Goal: Navigation & Orientation: Find specific page/section

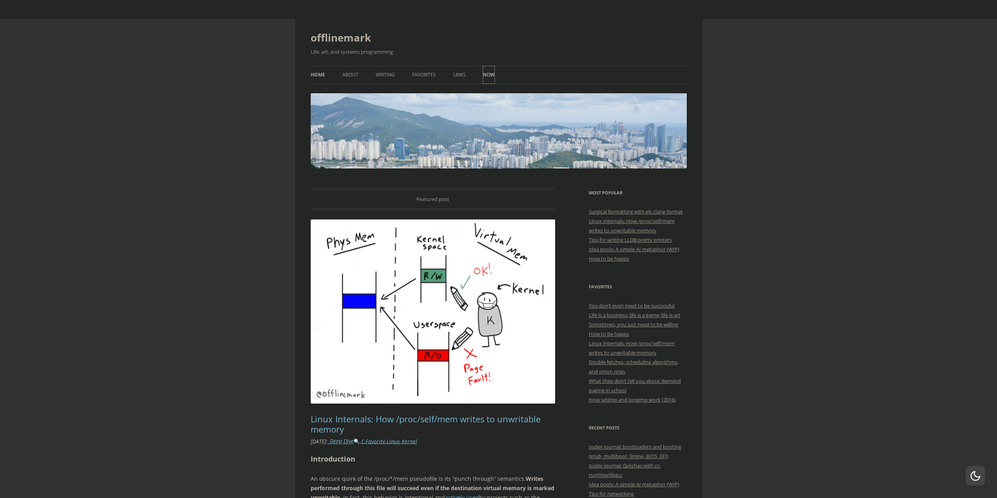
click at [488, 68] on link "Now" at bounding box center [488, 74] width 11 height 17
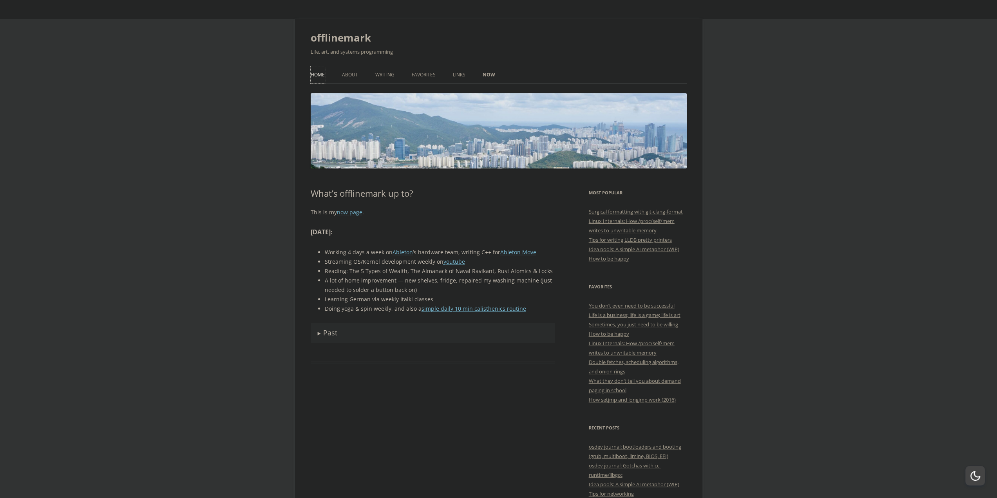
click at [316, 74] on link "Home" at bounding box center [318, 74] width 14 height 17
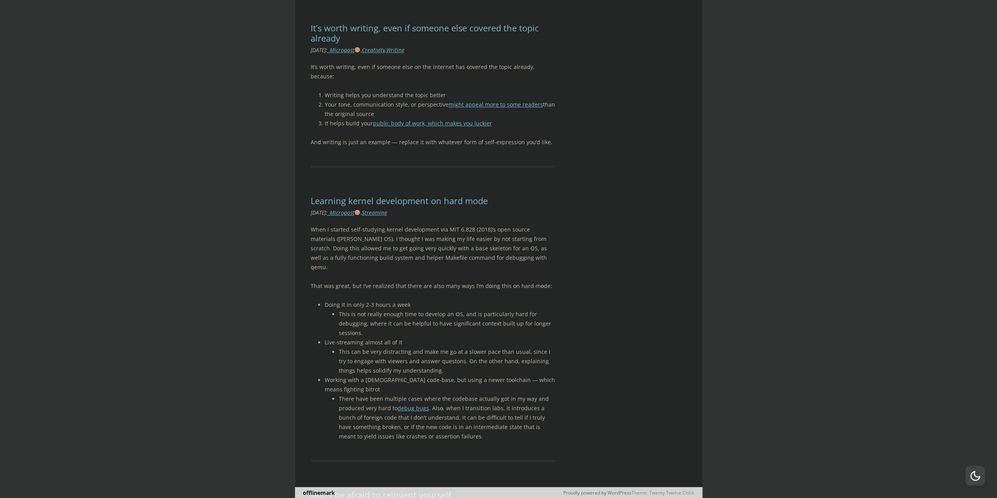
scroll to position [12388, 0]
click at [314, 490] on link "offlinemark" at bounding box center [319, 492] width 32 height 7
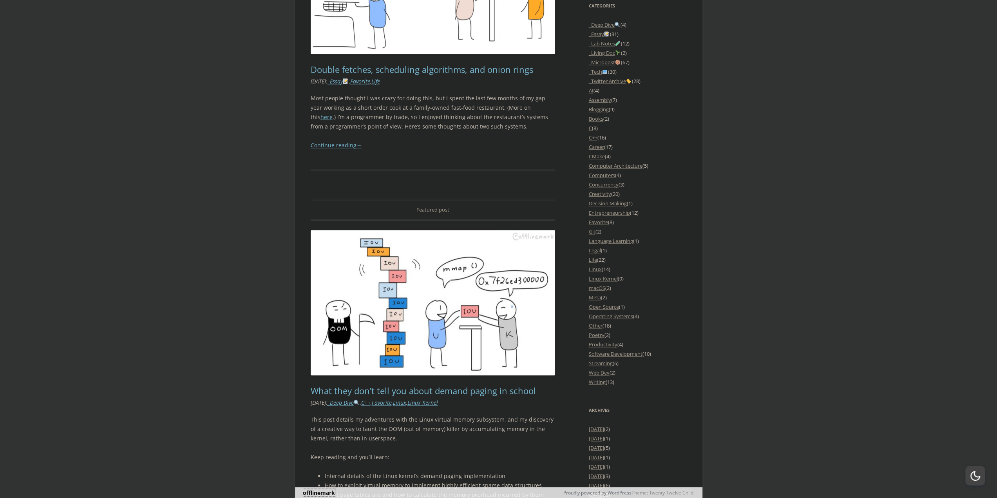
scroll to position [0, 0]
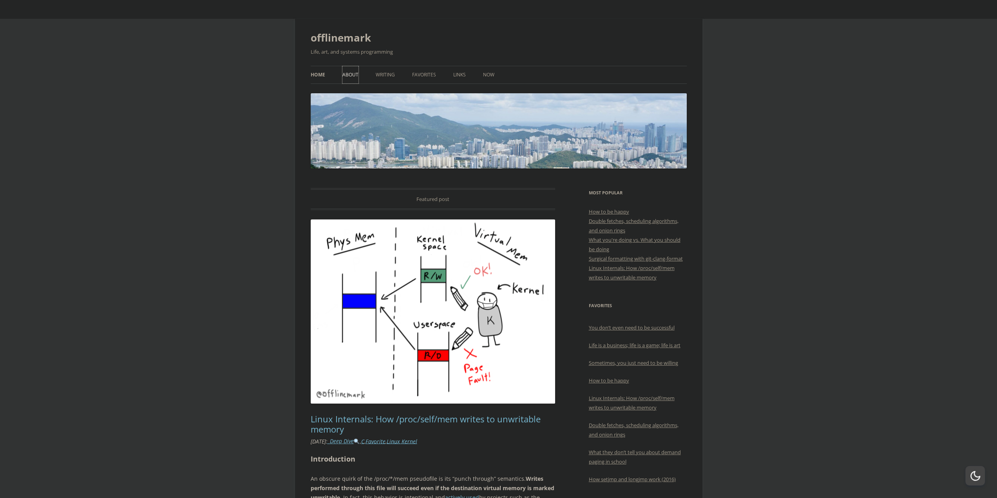
click at [347, 68] on link "About" at bounding box center [350, 74] width 16 height 17
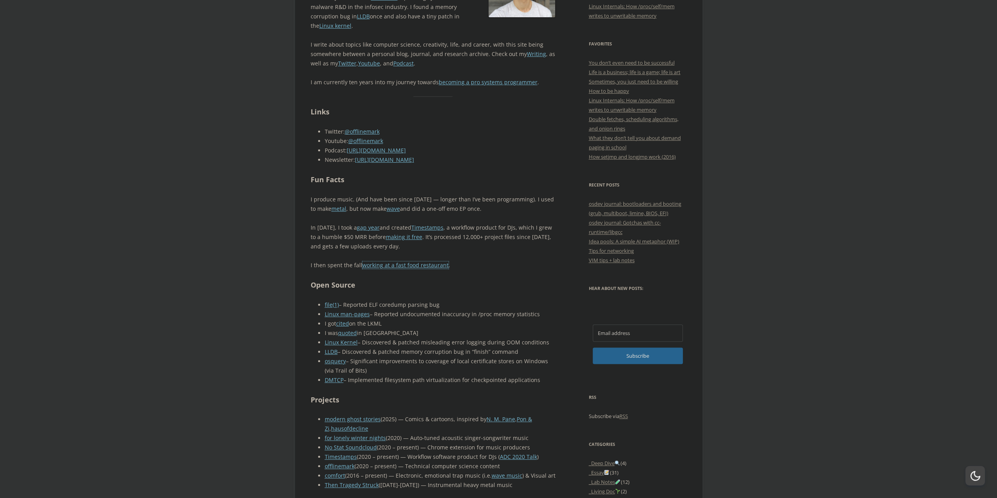
scroll to position [274, 0]
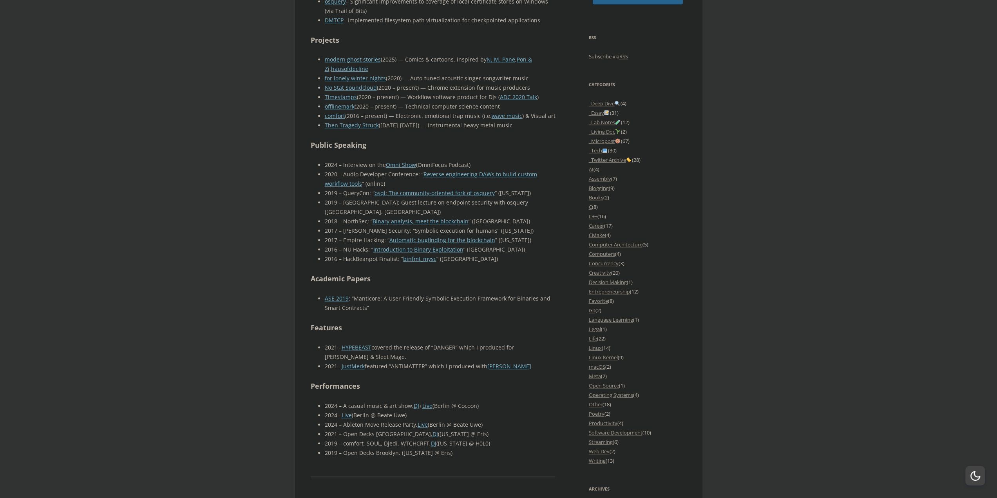
scroll to position [627, 0]
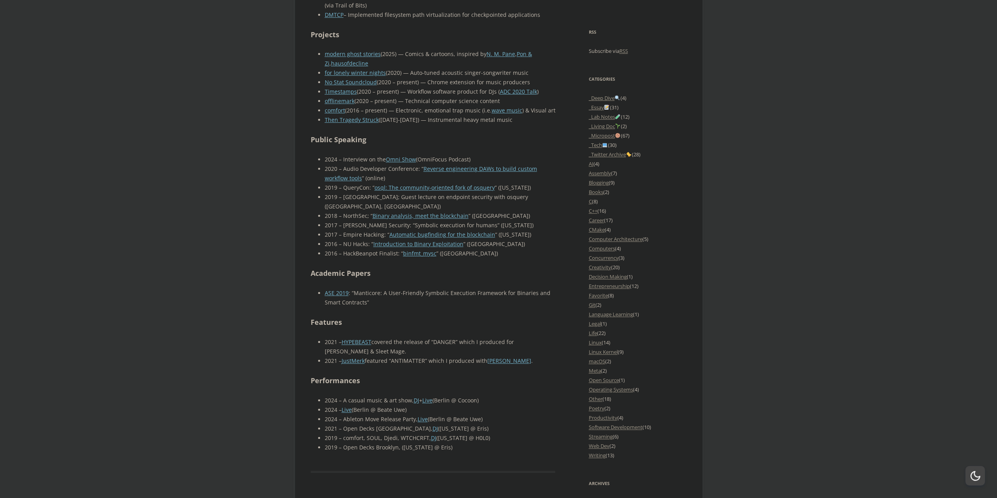
click at [228, 168] on body "offlinemark Life, art, and systems programming Menu Skip to content Home About …" at bounding box center [498, 231] width 997 height 1679
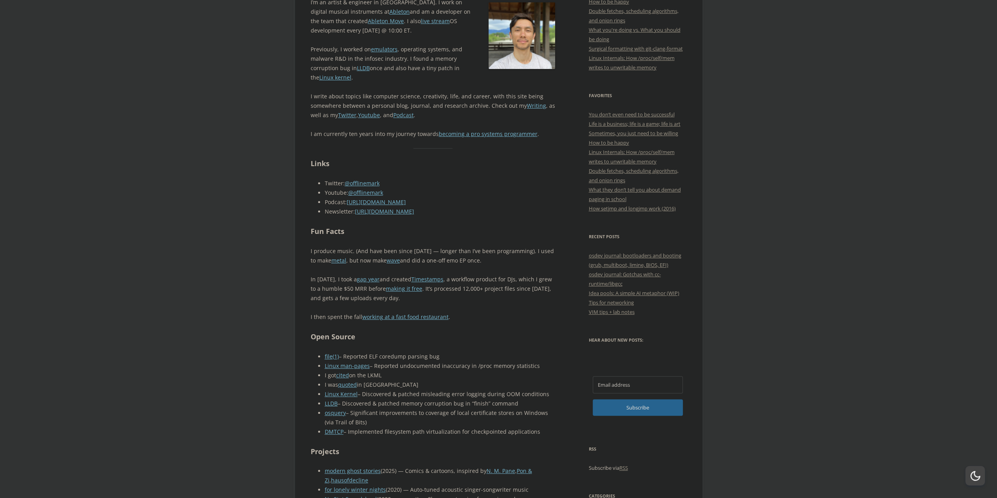
scroll to position [196, 0]
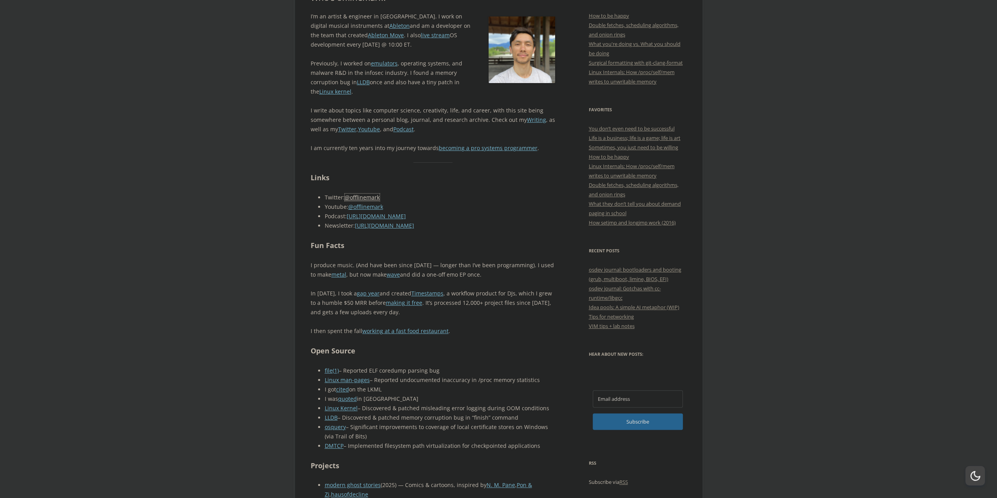
click at [361, 196] on link "@offlinemark" at bounding box center [362, 196] width 35 height 7
click at [406, 129] on link "Podcast" at bounding box center [403, 128] width 20 height 7
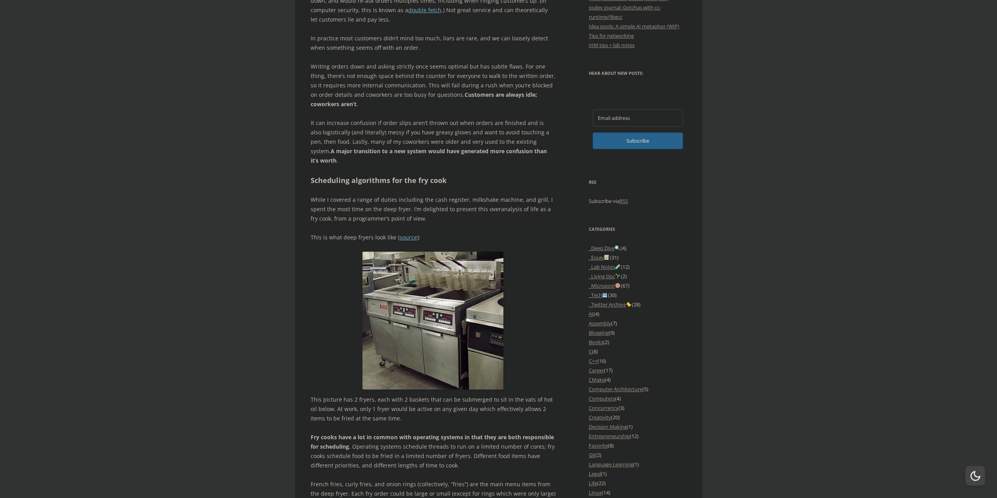
scroll to position [587, 0]
